Goal: Task Accomplishment & Management: Manage account settings

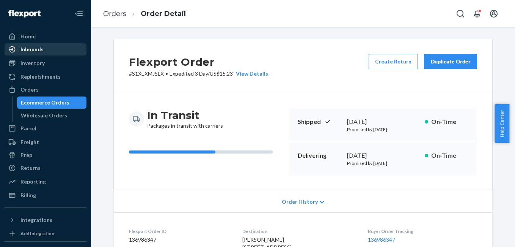
click at [38, 47] on div "Inbounds" at bounding box center [31, 50] width 23 height 8
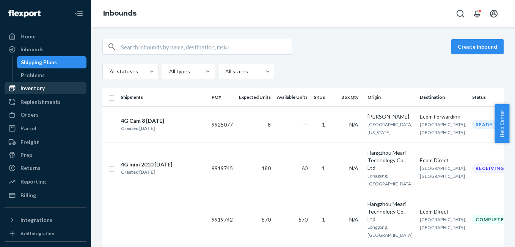
click at [39, 87] on div "Inventory" at bounding box center [32, 88] width 24 height 8
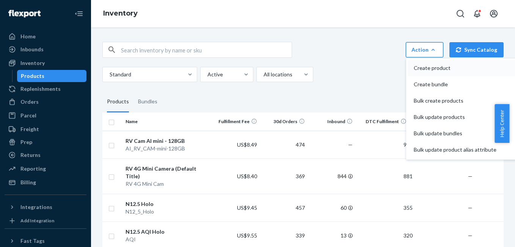
click at [430, 69] on span "Create product" at bounding box center [455, 67] width 83 height 5
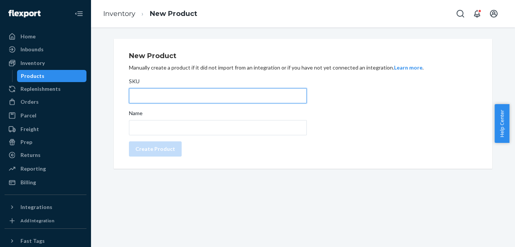
click at [168, 94] on input "SKU" at bounding box center [218, 95] width 178 height 15
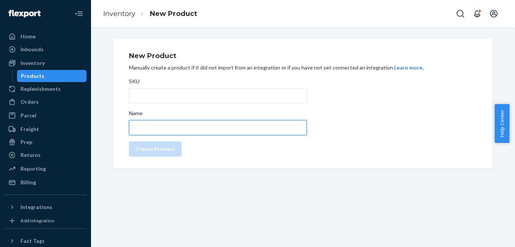
click at [153, 126] on input "Name" at bounding box center [218, 127] width 178 height 15
click at [177, 129] on input "N12.5 Lite(LCD)" at bounding box center [218, 127] width 178 height 15
type input "N12.5 Lite(LCD)"
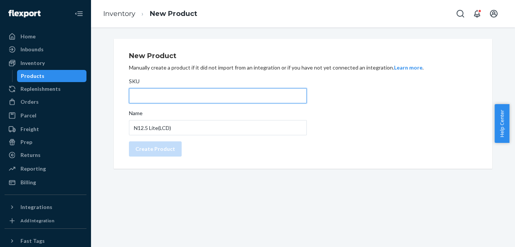
click at [153, 91] on input "SKU" at bounding box center [218, 95] width 178 height 15
type input "N12LCD"
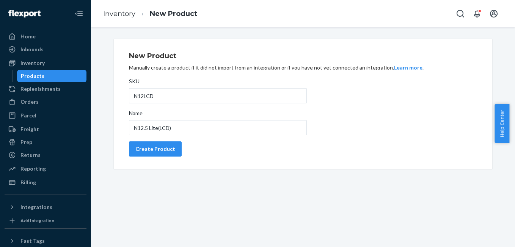
click at [379, 113] on div "New Product Manually create a product if it did not import from an integration …" at bounding box center [303, 104] width 348 height 112
click at [137, 149] on div "Create Product" at bounding box center [155, 149] width 40 height 8
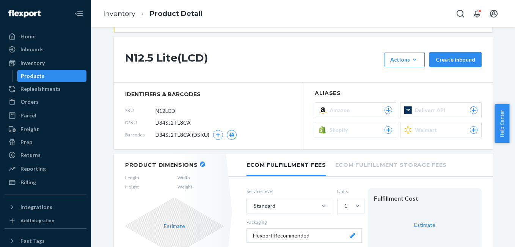
click at [201, 163] on icon "button" at bounding box center [202, 163] width 3 height 3
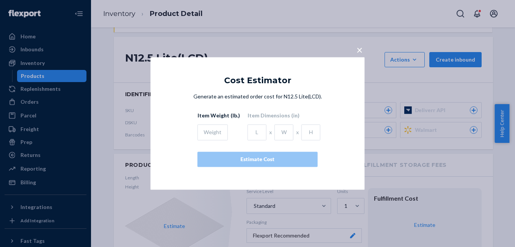
scroll to position [64, 0]
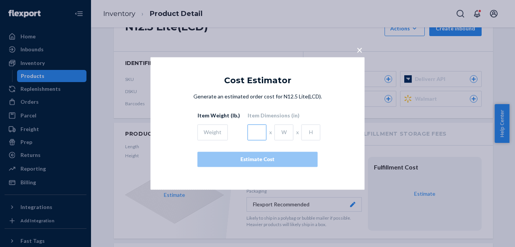
click at [251, 131] on input "text" at bounding box center [257, 132] width 19 height 16
paste input "5.31""
type input "5.31""
click at [284, 132] on input "text" at bounding box center [284, 132] width 19 height 16
paste input "4.72""
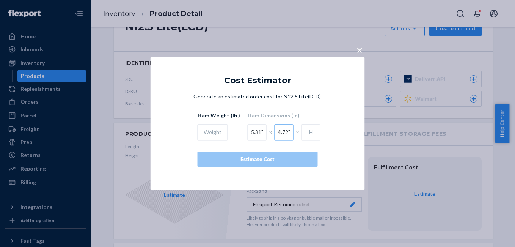
type input "4.72""
click at [318, 134] on div "5.31" x 4.72" x" at bounding box center [284, 130] width 73 height 19
click at [312, 132] on input "text" at bounding box center [311, 132] width 19 height 16
paste input "1.61""
type input "1.61""
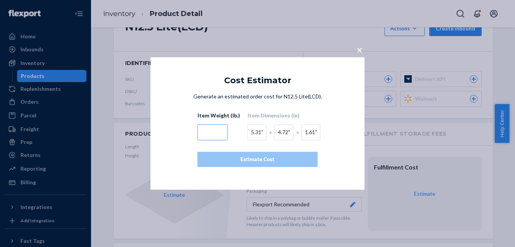
click at [211, 134] on input "text" at bounding box center [213, 132] width 30 height 16
paste input "0.62lb"
type input "0.62lb"
click at [181, 143] on div "Generate an estimated order cost for N12.5 Lite(LCD). Item Weight (lb.) 0.62lb …" at bounding box center [257, 137] width 189 height 89
click at [339, 101] on div "Generate an estimated order cost for N12.5 Lite(LCD). Item Weight (lb.) 0.62lb …" at bounding box center [257, 137] width 189 height 89
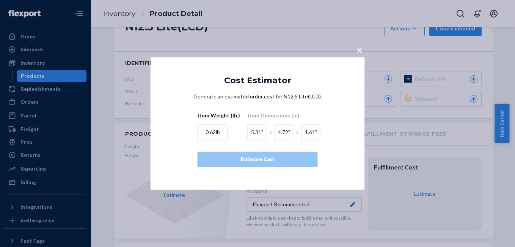
click at [337, 90] on div "Cost Estimator Generate an estimated order cost for N12.5 Lite(LCD). Item Weigh…" at bounding box center [258, 128] width 214 height 121
click at [345, 148] on div "Generate an estimated order cost for N12.5 Lite(LCD). Item Weight (lb.) 0.62lb …" at bounding box center [257, 137] width 189 height 89
click at [260, 132] on input "5.31"" at bounding box center [257, 132] width 19 height 16
type input "5.31"
click at [289, 131] on input "4.72"" at bounding box center [284, 132] width 19 height 16
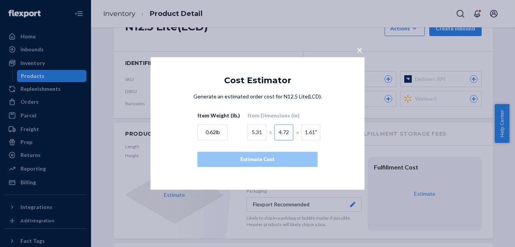
type input "4.72"
click at [315, 128] on input "1.61"" at bounding box center [311, 132] width 19 height 16
type input "1.61"
click at [220, 134] on input "0.62lb" at bounding box center [213, 132] width 30 height 16
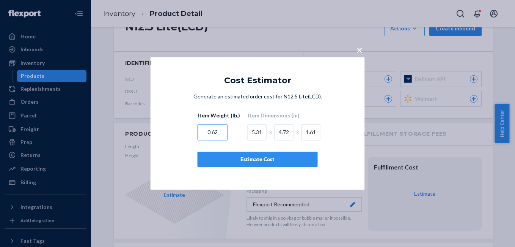
type input "0.62"
click at [264, 160] on div "Estimate Cost" at bounding box center [257, 160] width 107 height 8
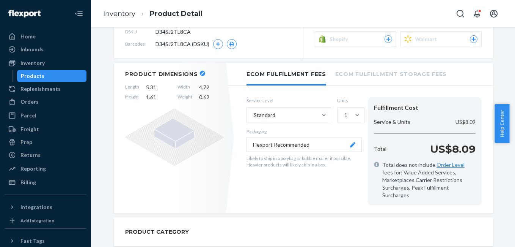
scroll to position [140, 0]
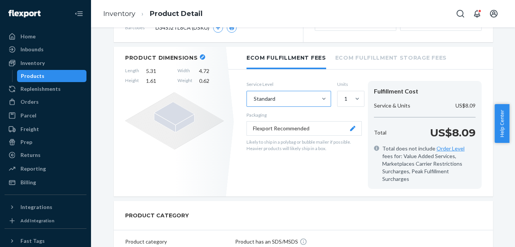
click at [290, 96] on div "Standard" at bounding box center [282, 98] width 70 height 15
click at [254, 96] on input "Standard" at bounding box center [253, 99] width 1 height 8
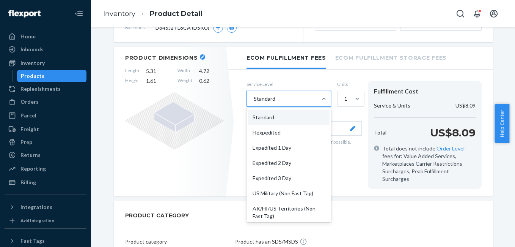
click at [290, 96] on div "Standard" at bounding box center [282, 98] width 70 height 15
click at [254, 96] on input "option Standard focused, 1 of 10. 10 results available. Use Up and Down to choo…" at bounding box center [253, 99] width 1 height 8
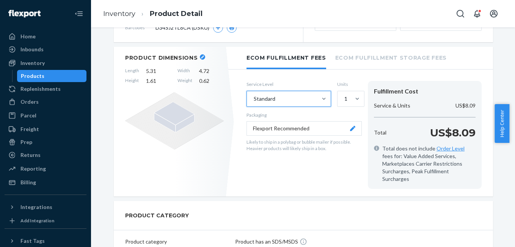
click at [346, 130] on button "Flexport Recommended" at bounding box center [304, 128] width 115 height 14
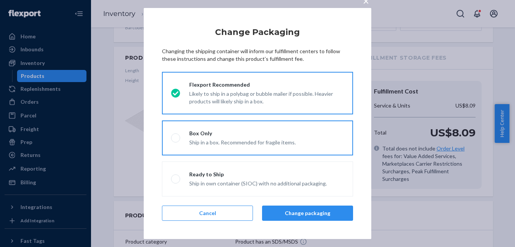
click at [177, 138] on span at bounding box center [175, 137] width 9 height 9
click at [176, 138] on input "Box Only Ship in a box. Recommended for fragile items." at bounding box center [173, 137] width 5 height 5
radio input "true"
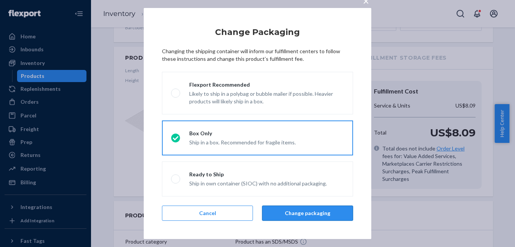
click at [300, 212] on button "Change packaging" at bounding box center [307, 212] width 91 height 15
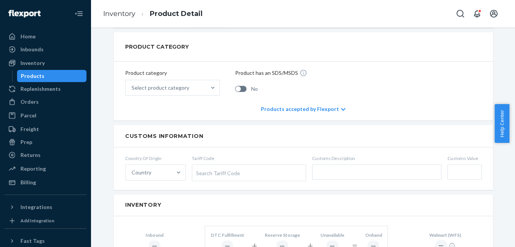
scroll to position [306, 0]
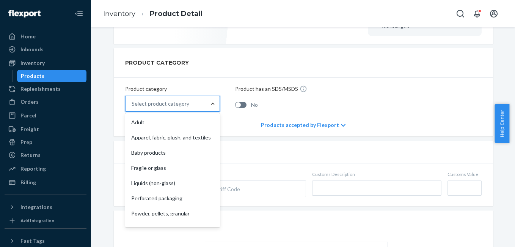
click at [211, 103] on div at bounding box center [213, 103] width 14 height 15
click at [132, 103] on input "option Adult focused, 1 of 10. 10 results available. Use Up and Down to choose …" at bounding box center [132, 104] width 1 height 8
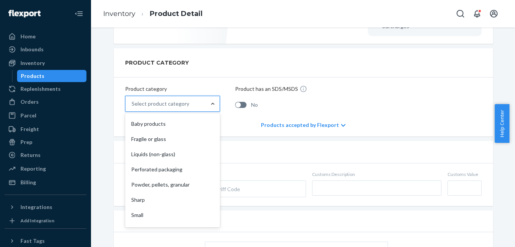
scroll to position [49, 0]
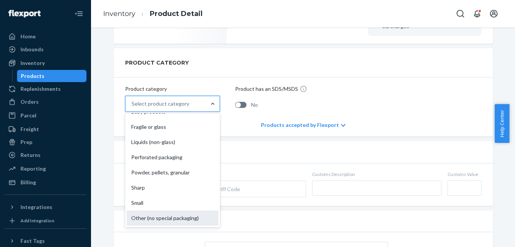
click at [178, 211] on div "Other (no special packaging)" at bounding box center [173, 217] width 92 height 15
click at [132, 107] on input "option Other (no special packaging) focused, 10 of 10. 10 results available. Us…" at bounding box center [132, 104] width 1 height 8
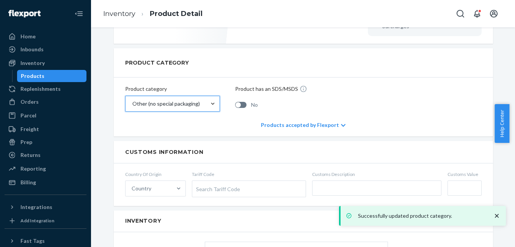
click at [238, 102] on div at bounding box center [240, 105] width 11 height 6
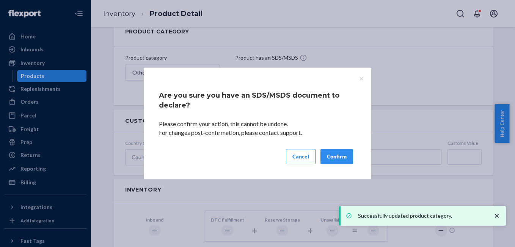
scroll to position [306, 0]
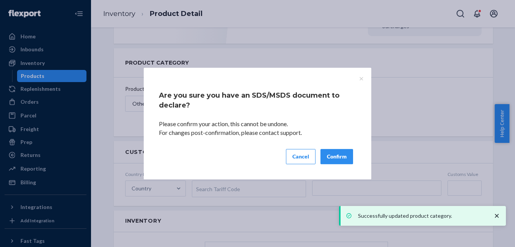
click at [343, 157] on button "Confirm" at bounding box center [337, 156] width 33 height 15
checkbox input "true"
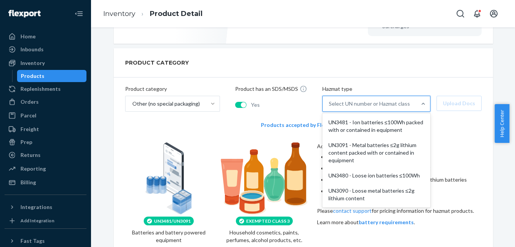
click at [351, 100] on div "Select UN number or Hazmat class" at bounding box center [369, 104] width 81 height 8
click at [330, 100] on input "option UN3481 - Ion batteries ≤100Wh packed with or contained in equipment focu…" at bounding box center [329, 104] width 1 height 8
click at [351, 100] on div "Select UN number or Hazmat class" at bounding box center [369, 104] width 81 height 8
click at [330, 100] on input "option UN3481 - Ion batteries ≤100Wh packed with or contained in equipment focu…" at bounding box center [329, 104] width 1 height 8
click at [355, 101] on div "Select UN number or Hazmat class" at bounding box center [370, 103] width 94 height 15
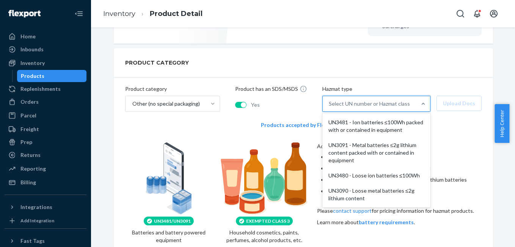
click at [330, 101] on input "option UN3481 - Ion batteries ≤100Wh packed with or contained in equipment focu…" at bounding box center [329, 104] width 1 height 8
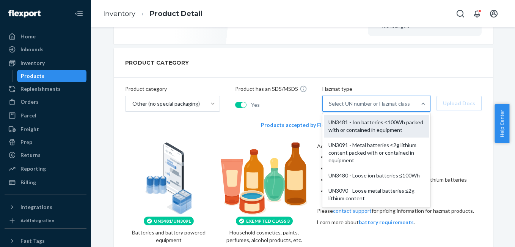
click at [355, 116] on div "UN3481 - Ion batteries ≤100Wh packed with or contained in equipment" at bounding box center [376, 126] width 105 height 23
click at [330, 107] on input "option UN3481 - Ion batteries ≤100Wh packed with or contained in equipment focu…" at bounding box center [329, 104] width 1 height 8
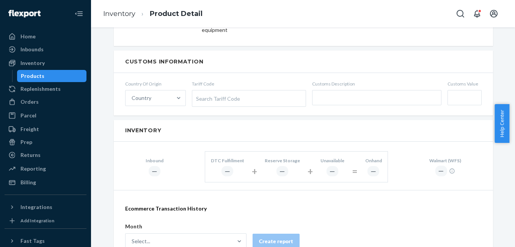
scroll to position [550, 0]
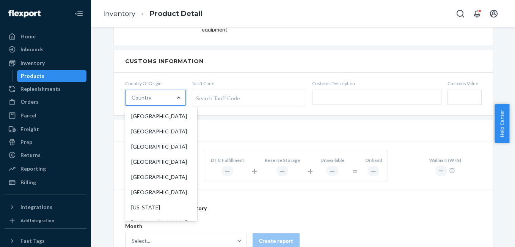
type input "i"
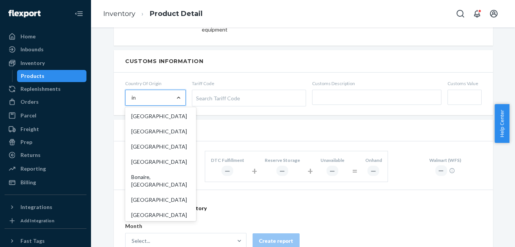
type input "ind"
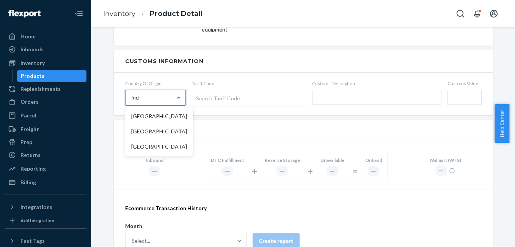
click at [165, 128] on div "India" at bounding box center [159, 131] width 65 height 15
click at [140, 101] on input "ind" at bounding box center [136, 98] width 8 height 8
click at [228, 95] on div "Search Tariff Code" at bounding box center [248, 98] width 113 height 16
click at [198, 95] on input "Tariff Code Search Tariff Code" at bounding box center [197, 98] width 2 height 14
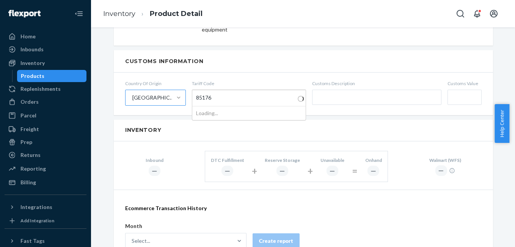
type input "85176"
click at [226, 94] on div "Search Tariff Code" at bounding box center [248, 98] width 113 height 16
click at [198, 94] on input "Tariff Code Search Tariff Code Type to search" at bounding box center [197, 98] width 2 height 14
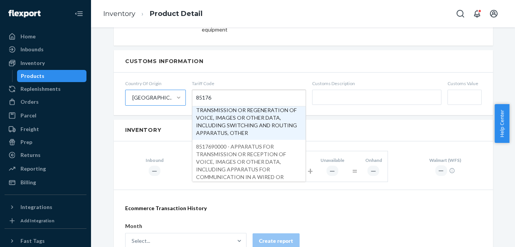
scroll to position [130, 0]
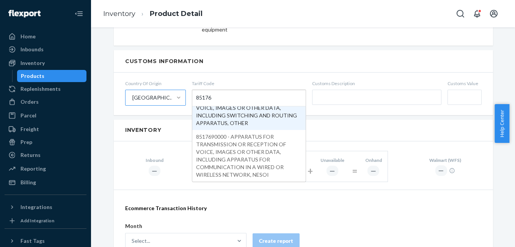
type input "85176"
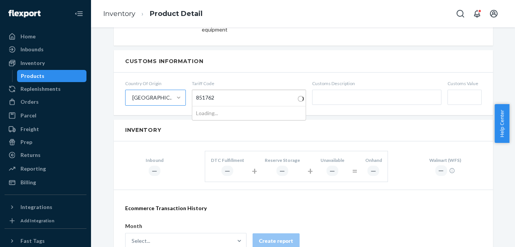
scroll to position [0, 0]
type input "851762"
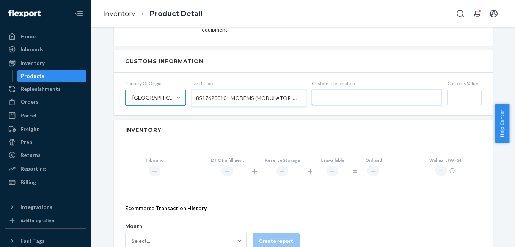
click at [336, 90] on input "text" at bounding box center [376, 97] width 129 height 15
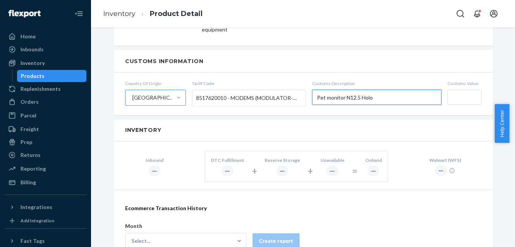
type input "Pet monitor N12.5 Holo"
drag, startPoint x: 364, startPoint y: 93, endPoint x: 375, endPoint y: 81, distance: 16.9
click at [375, 81] on label "Customs Description Pet monitor N12.5 Holo" at bounding box center [376, 93] width 129 height 27
click at [375, 90] on input "Pet monitor N12.5 Holo" at bounding box center [376, 97] width 129 height 15
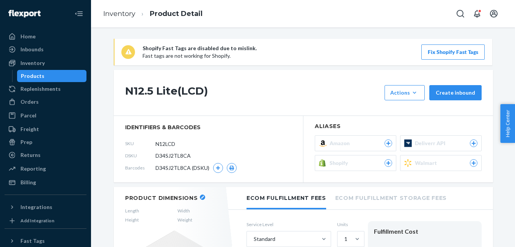
click at [51, 76] on div "Products" at bounding box center [52, 76] width 68 height 11
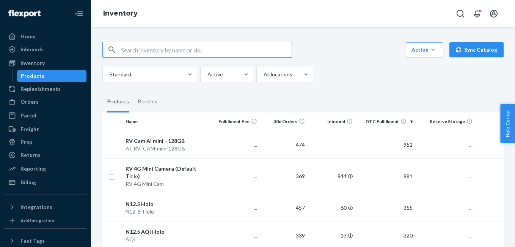
click at [145, 50] on input "text" at bounding box center [206, 49] width 171 height 15
type input "n12"
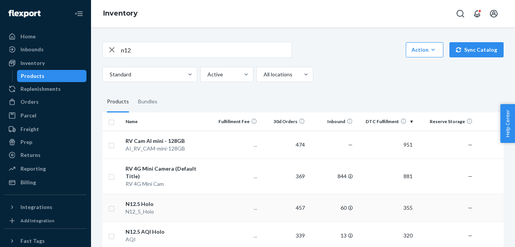
click at [145, 200] on div "N12.5 Holo" at bounding box center [168, 204] width 84 height 8
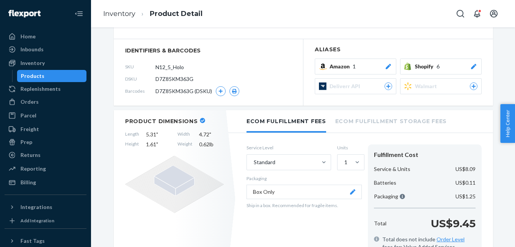
scroll to position [50, 0]
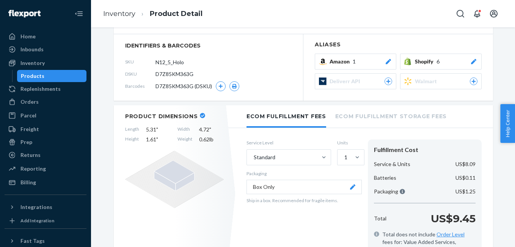
click at [150, 128] on span "5.31 "" at bounding box center [158, 130] width 25 height 8
copy span "5.31 ""
click at [205, 127] on span "4.72 "" at bounding box center [211, 130] width 25 height 8
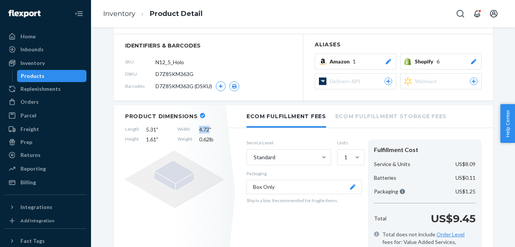
click at [205, 127] on span "4.72 "" at bounding box center [211, 130] width 25 height 8
copy span "4.72 ""
click at [149, 137] on span "1.61 "" at bounding box center [158, 139] width 25 height 8
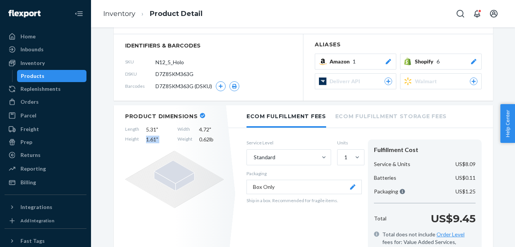
copy span "1.61 ""
click at [205, 140] on span "0.62 lb" at bounding box center [211, 139] width 25 height 8
copy div "0.62 lb"
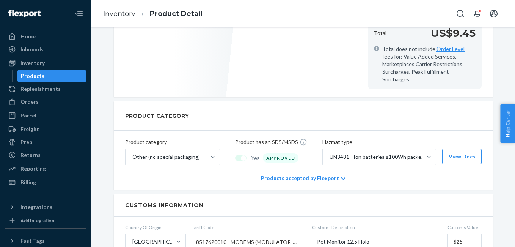
scroll to position [263, 0]
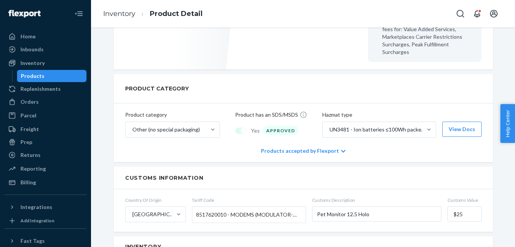
click at [341, 148] on icon at bounding box center [343, 150] width 5 height 5
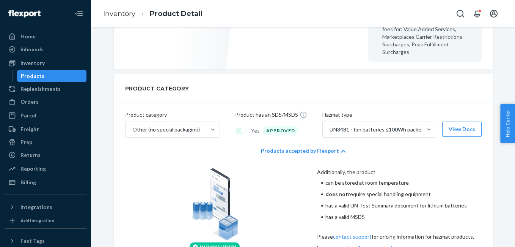
click at [341, 148] on icon at bounding box center [343, 150] width 5 height 5
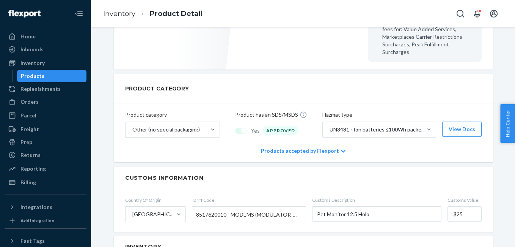
click at [341, 148] on icon at bounding box center [343, 150] width 5 height 5
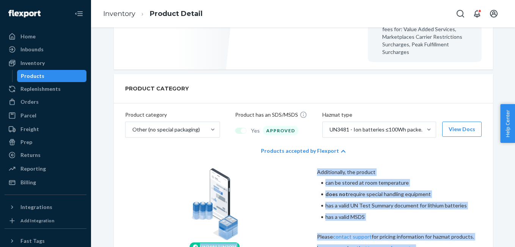
click at [341, 148] on icon at bounding box center [343, 150] width 5 height 5
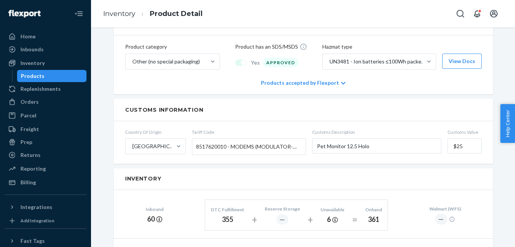
scroll to position [331, 0]
